Goal: Information Seeking & Learning: Learn about a topic

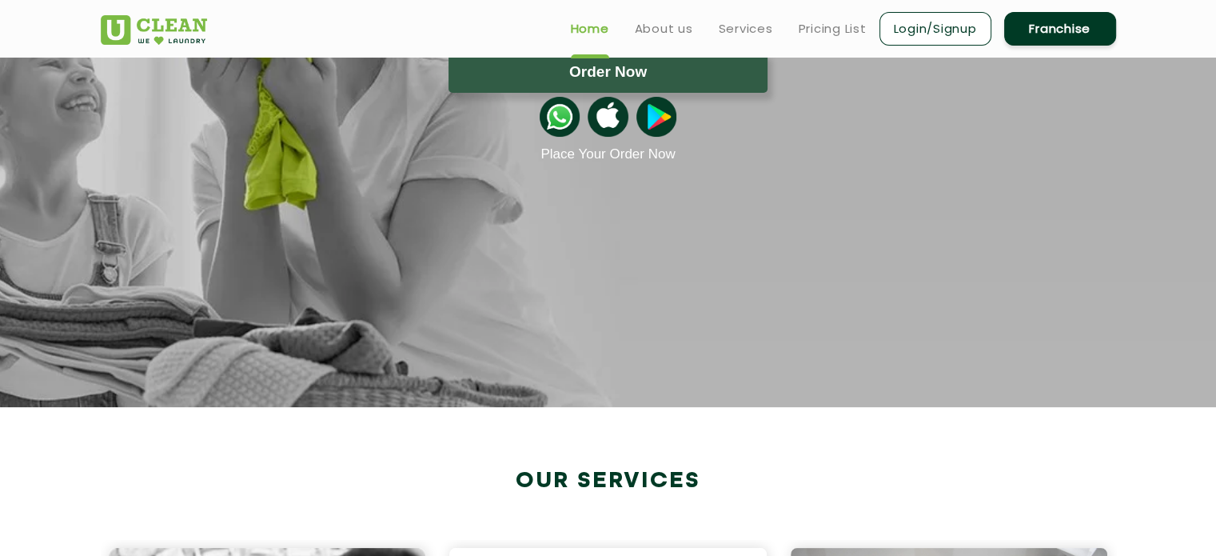
scroll to position [61, 0]
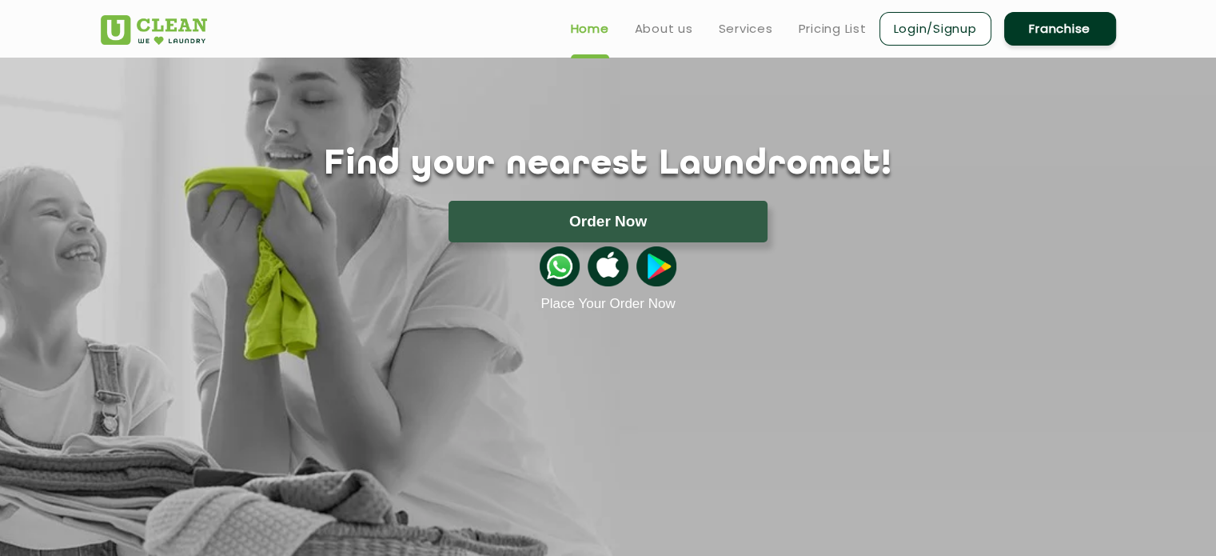
click at [825, 18] on li "Pricing List" at bounding box center [833, 28] width 68 height 20
click at [826, 26] on link "Pricing List" at bounding box center [833, 28] width 68 height 19
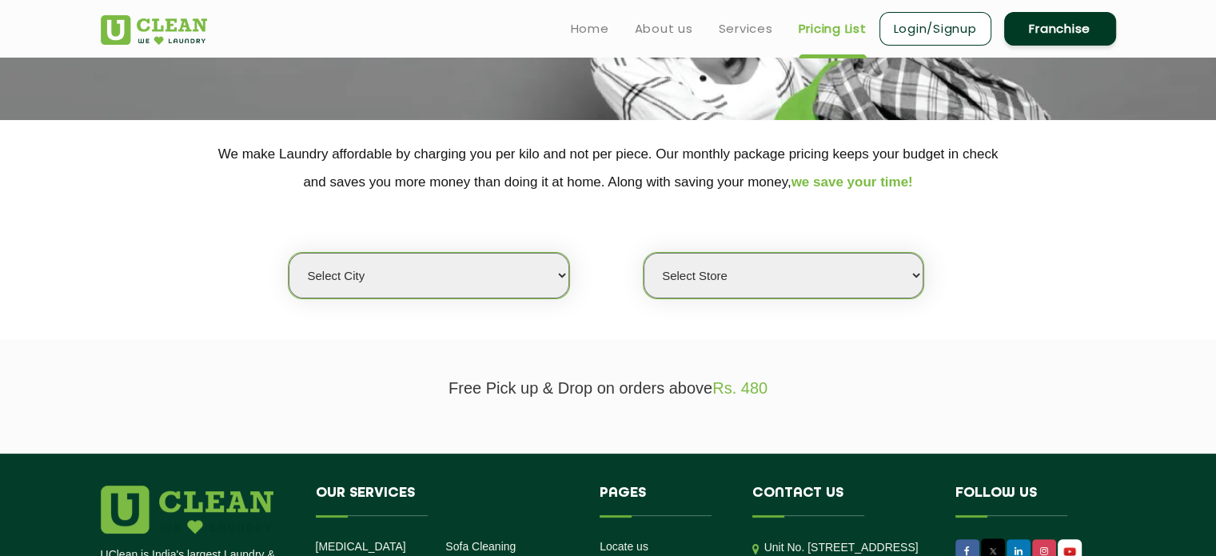
scroll to position [252, 0]
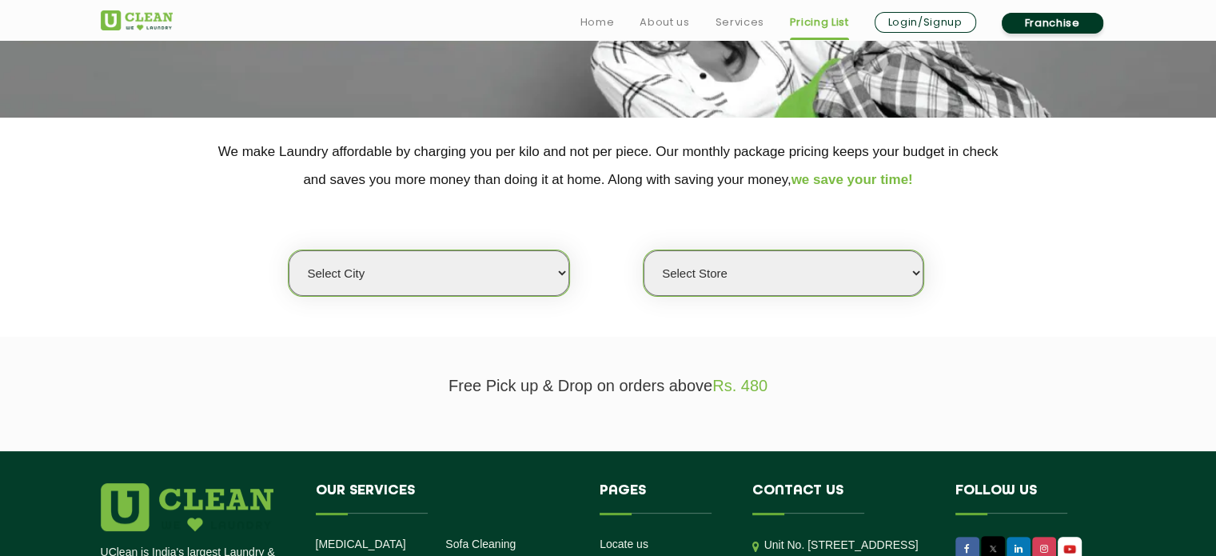
click at [516, 274] on select "Select city [GEOGRAPHIC_DATA] [GEOGRAPHIC_DATA] [GEOGRAPHIC_DATA] [GEOGRAPHIC_D…" at bounding box center [429, 273] width 280 height 46
select select "4"
click at [289, 250] on select "Select city [GEOGRAPHIC_DATA] [GEOGRAPHIC_DATA] [GEOGRAPHIC_DATA] [GEOGRAPHIC_D…" at bounding box center [429, 273] width 280 height 46
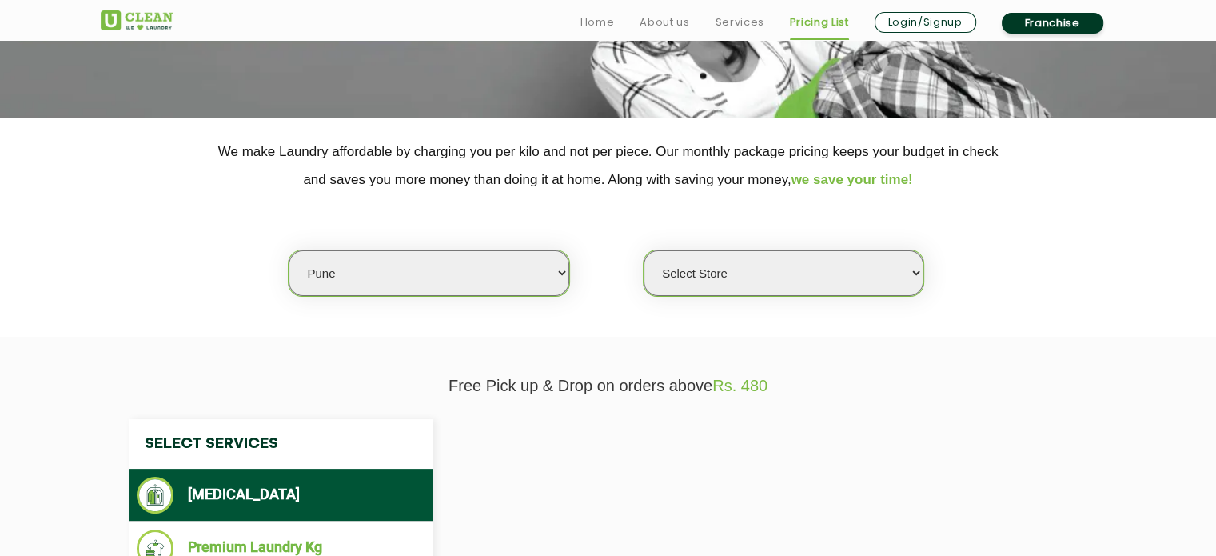
select select "0"
click at [461, 172] on p "We make Laundry affordable by charging you per kilo and not per piece. Our mont…" at bounding box center [609, 166] width 1016 height 56
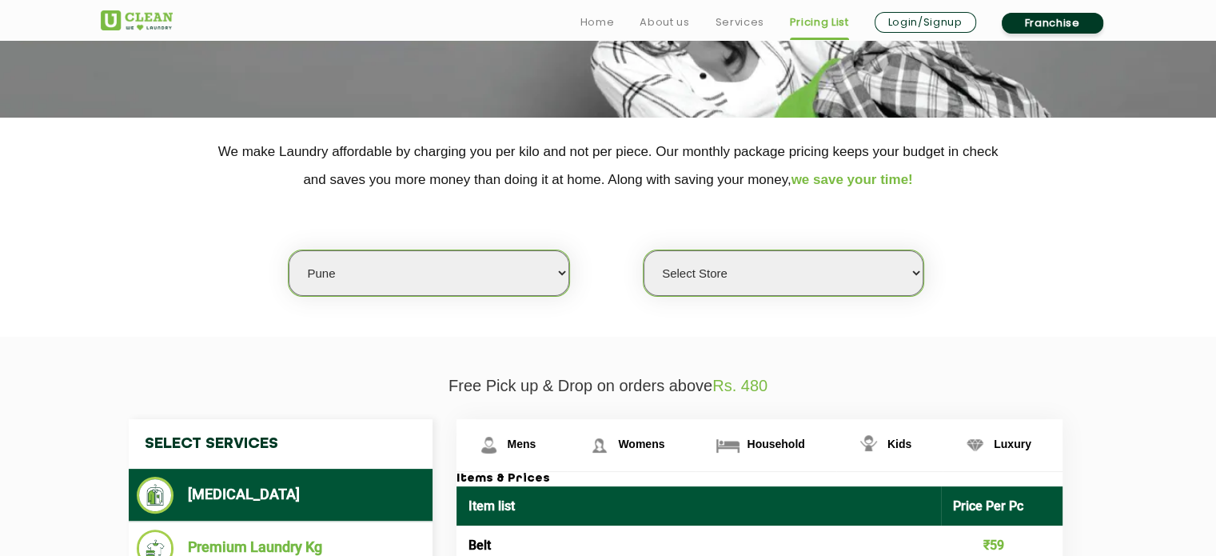
click at [803, 267] on select "Select Store [GEOGRAPHIC_DATA] [GEOGRAPHIC_DATA] [GEOGRAPHIC_DATA] [GEOGRAPHIC_…" at bounding box center [784, 273] width 280 height 46
click at [908, 377] on p "Free Pick up & Drop on orders above Rs. 480" at bounding box center [609, 386] width 1016 height 18
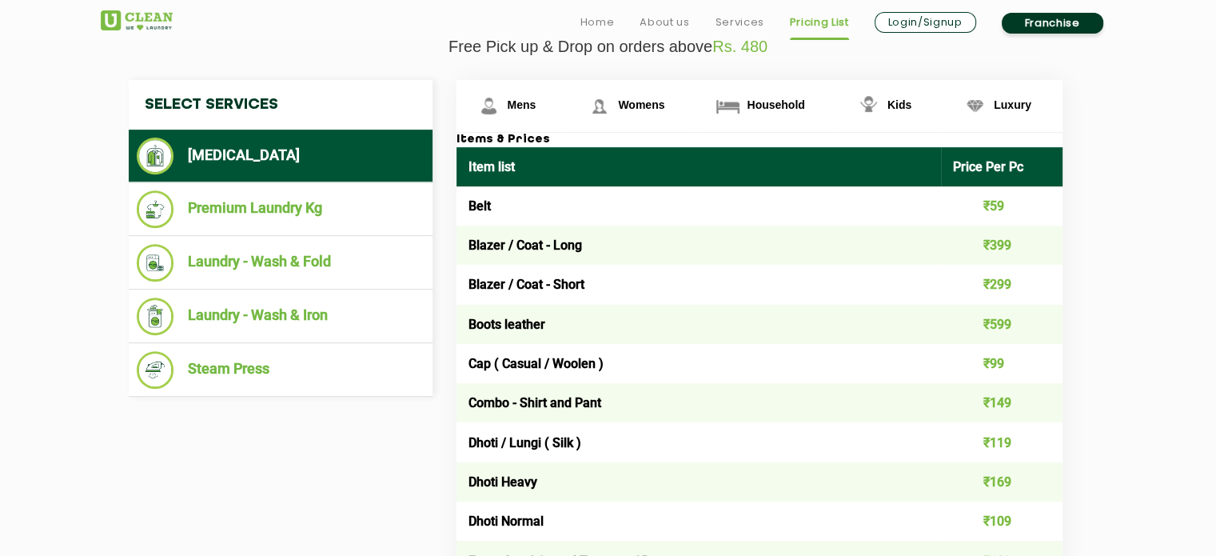
scroll to position [593, 0]
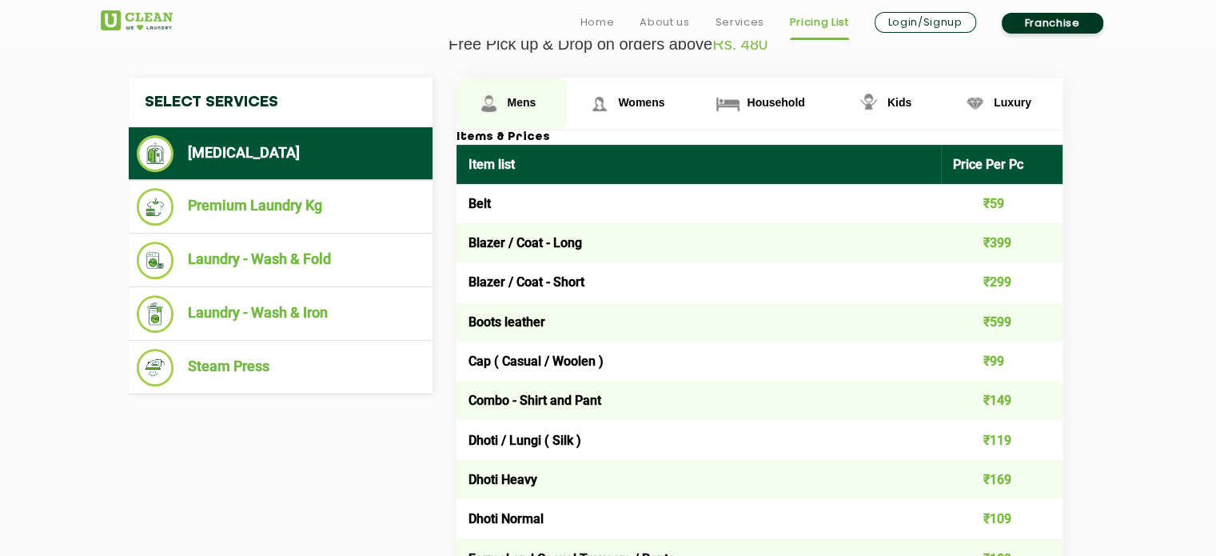
click at [509, 98] on span "Mens" at bounding box center [522, 102] width 29 height 13
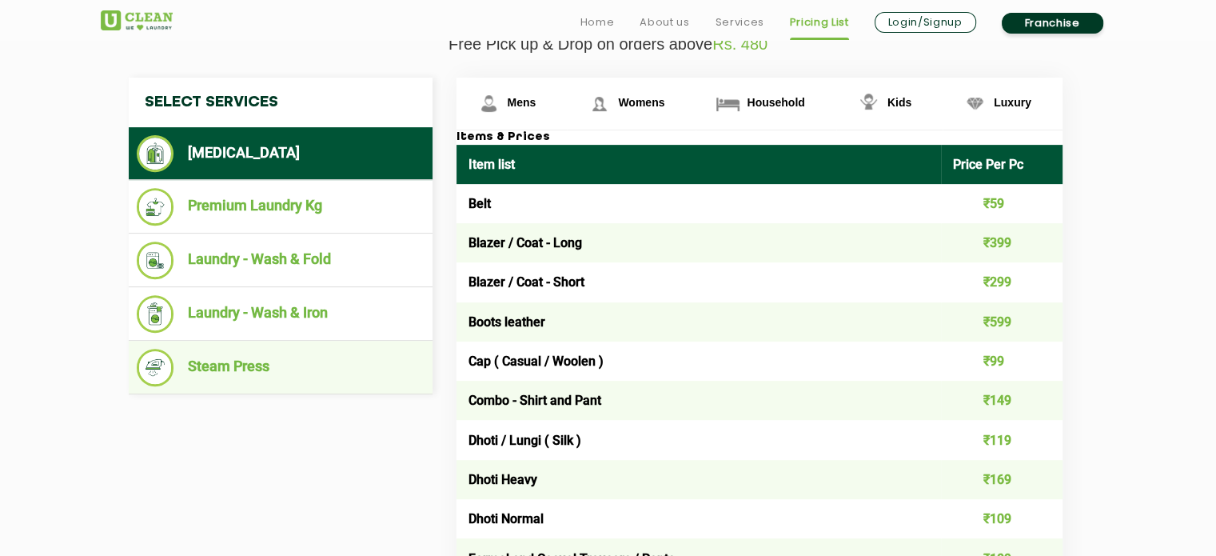
click at [212, 369] on li "Steam Press" at bounding box center [281, 368] width 288 height 38
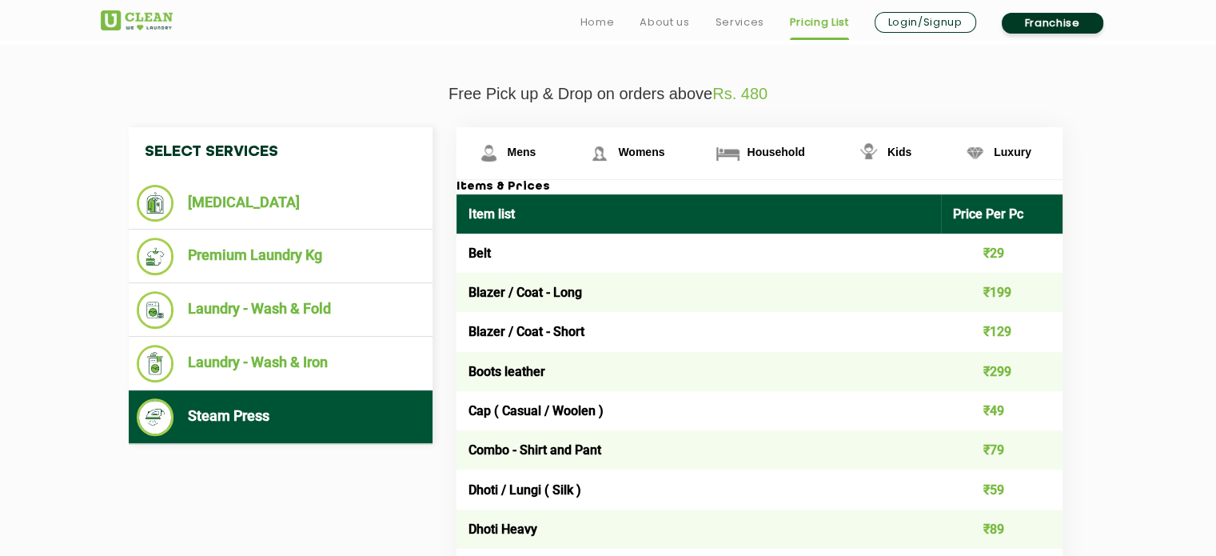
scroll to position [544, 0]
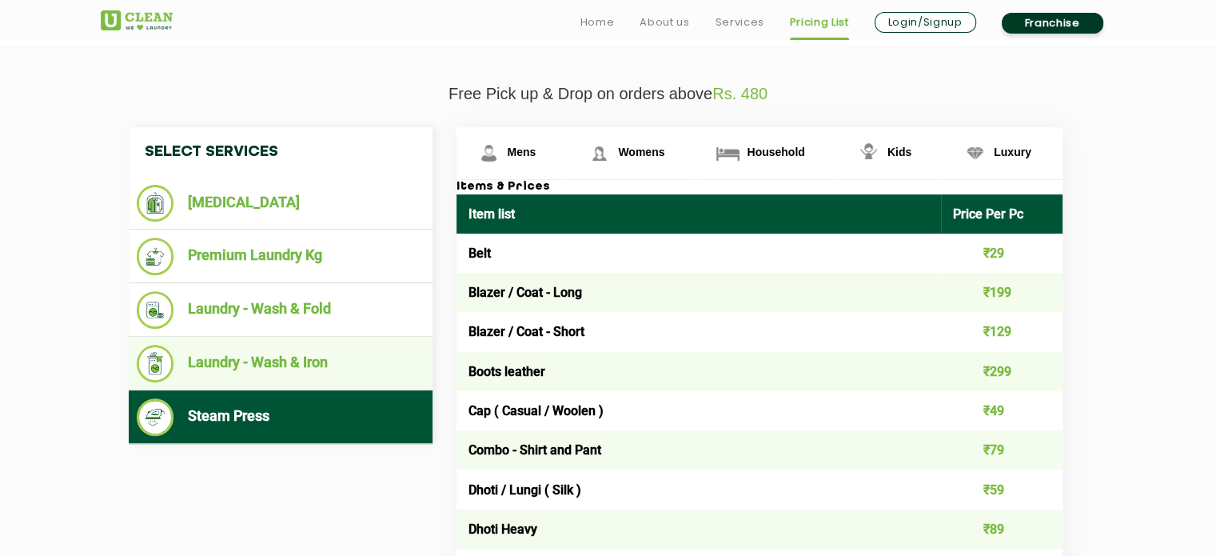
click at [294, 345] on li "Laundry - Wash & Iron" at bounding box center [281, 364] width 288 height 38
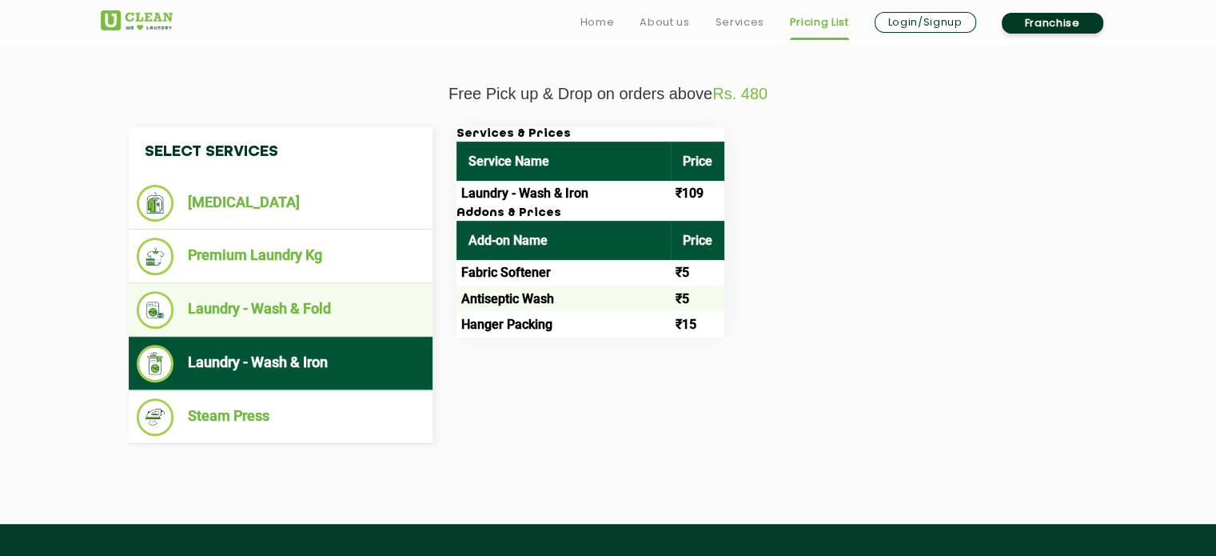
click at [295, 315] on li "Laundry - Wash & Fold" at bounding box center [281, 310] width 288 height 38
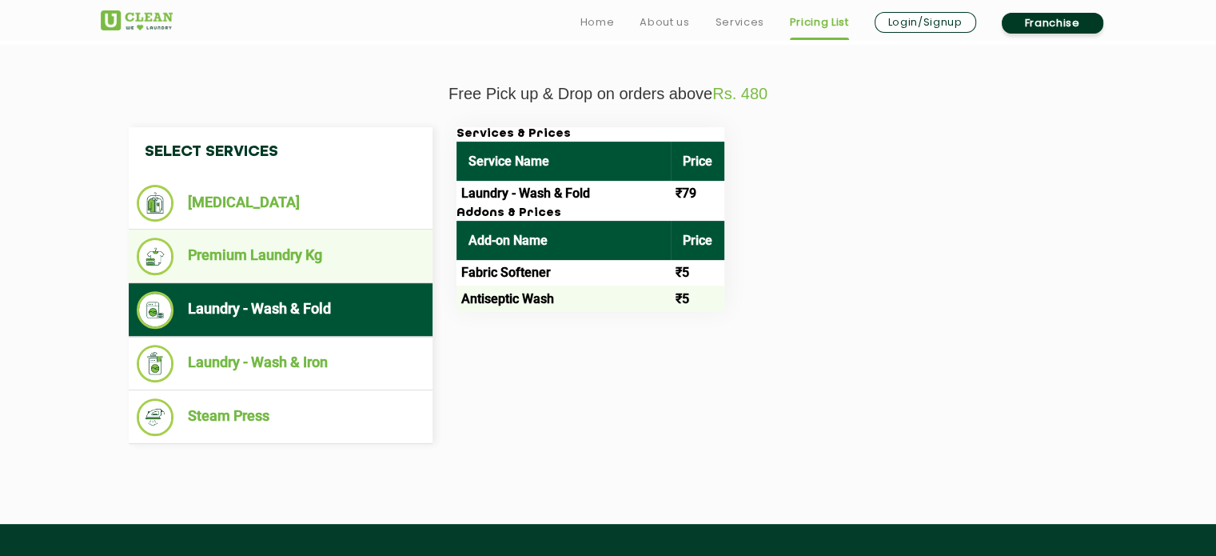
click at [292, 246] on li "Premium Laundry Kg" at bounding box center [281, 257] width 288 height 38
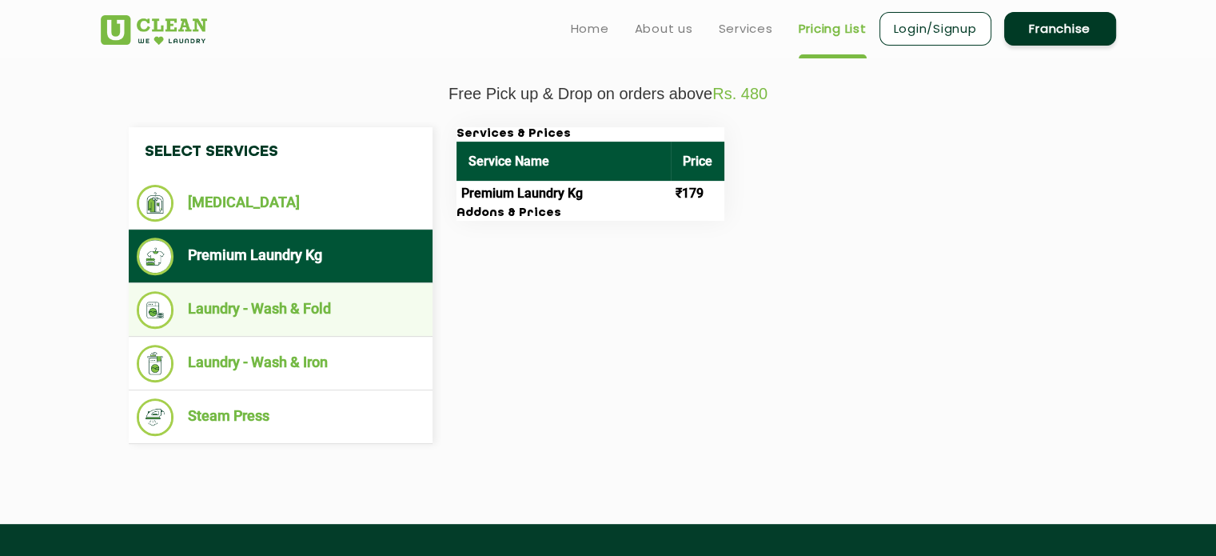
scroll to position [461, 0]
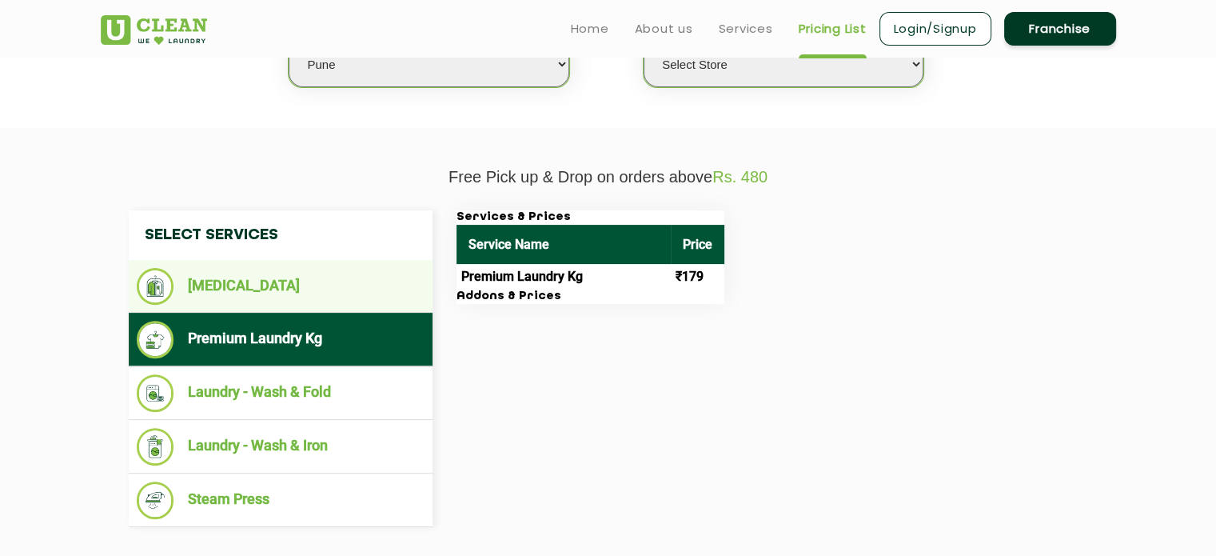
click at [262, 287] on li "[MEDICAL_DATA]" at bounding box center [281, 286] width 288 height 37
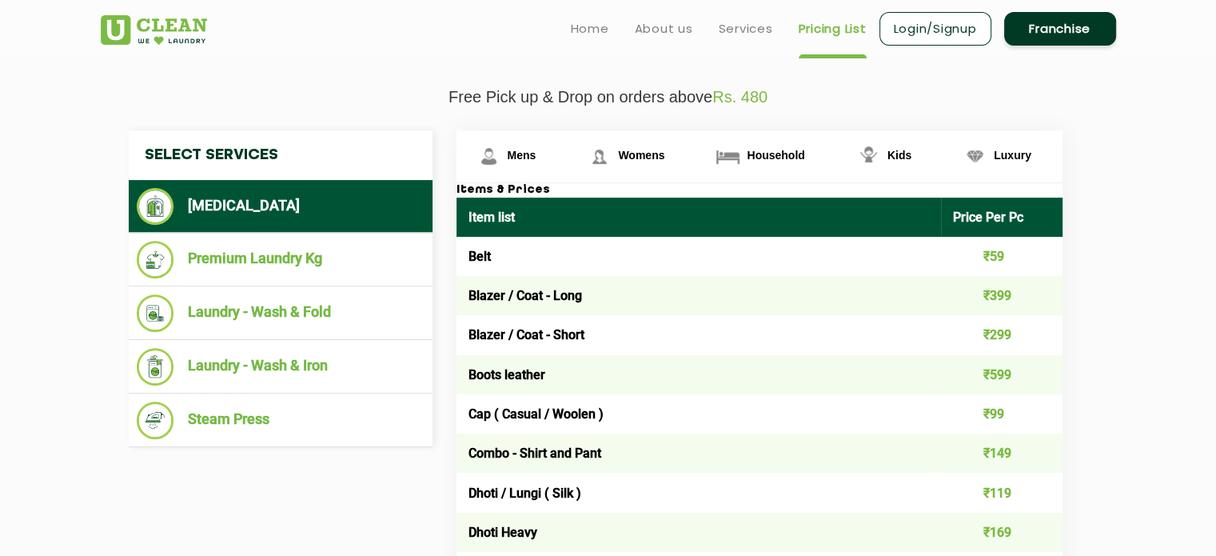
scroll to position [541, 0]
click at [645, 144] on link "Womens" at bounding box center [631, 156] width 129 height 52
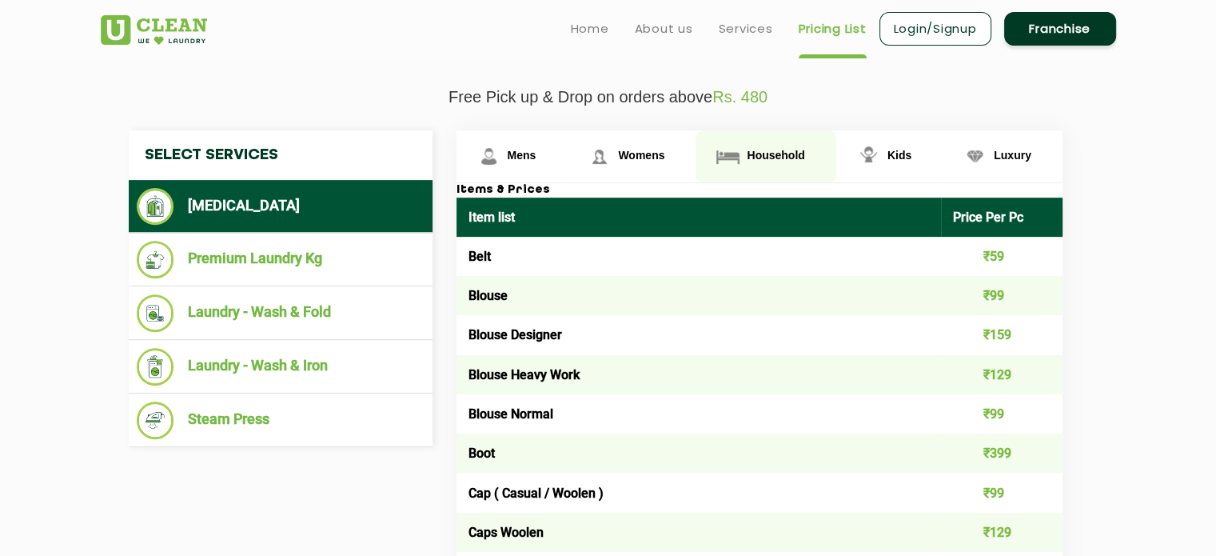
click at [787, 154] on span "Household" at bounding box center [776, 155] width 58 height 13
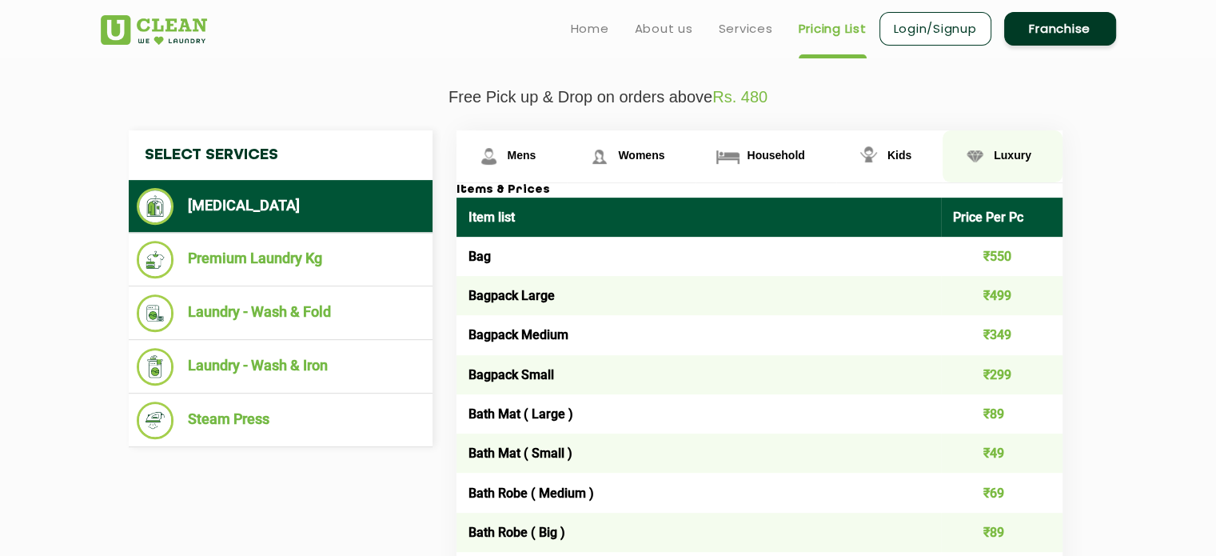
click at [943, 150] on link "Luxury" at bounding box center [1003, 156] width 120 height 52
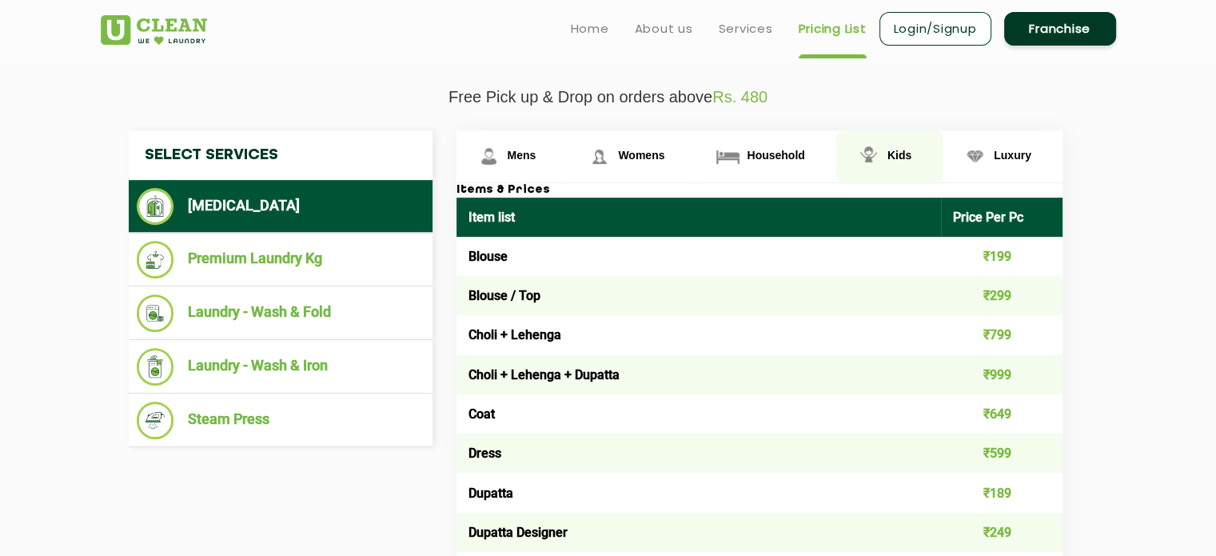
click at [883, 142] on link "Kids" at bounding box center [890, 156] width 106 height 52
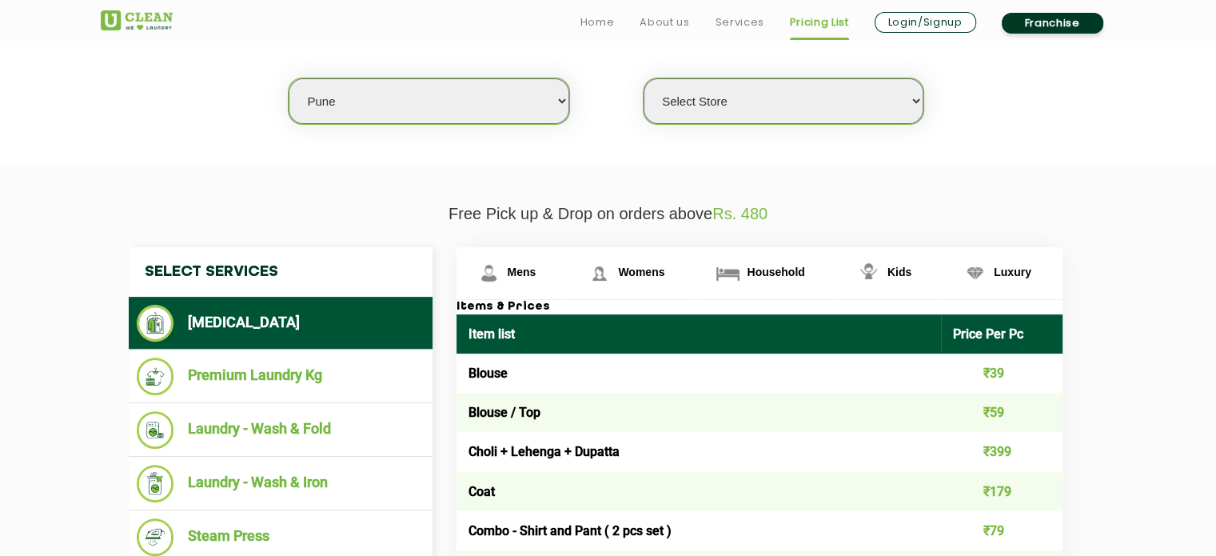
scroll to position [451, 0]
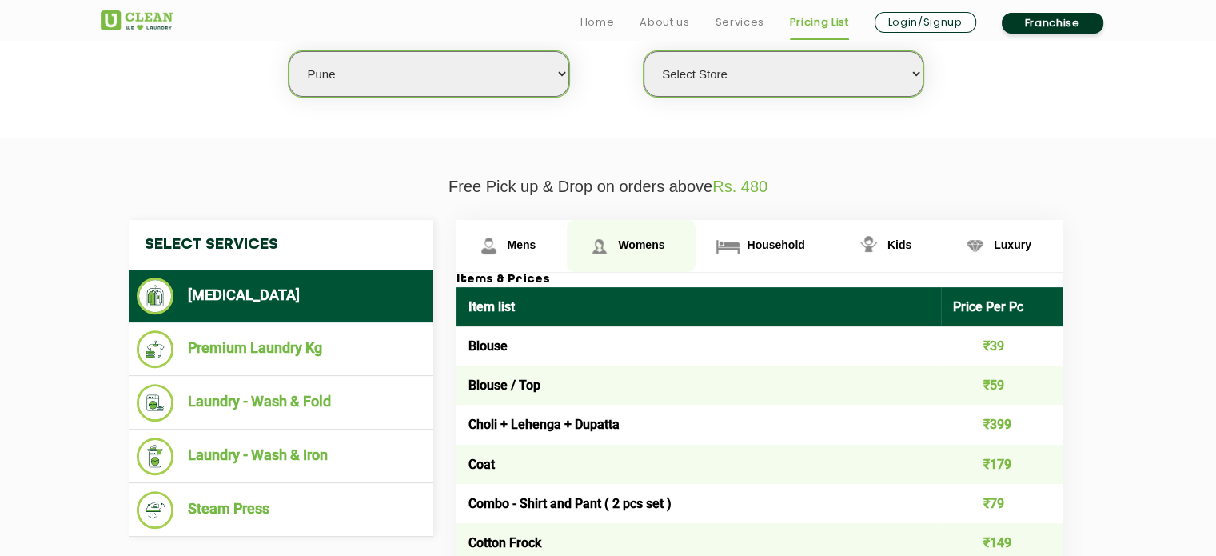
click at [584, 229] on link "Womens" at bounding box center [631, 246] width 129 height 52
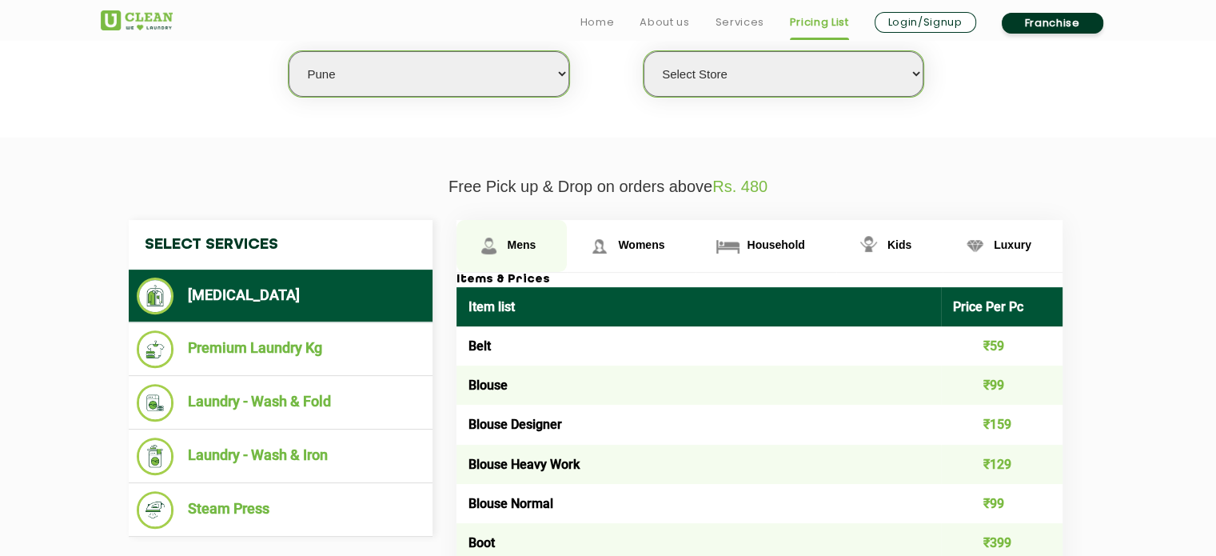
click at [543, 229] on link "Mens" at bounding box center [512, 246] width 111 height 52
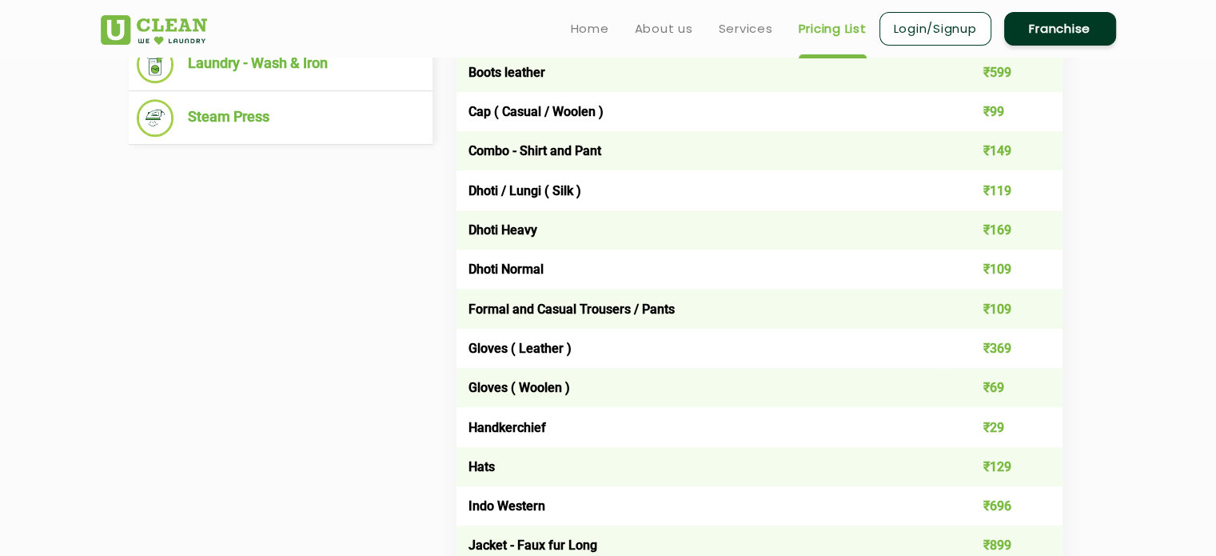
scroll to position [845, 0]
